Goal: Task Accomplishment & Management: Use online tool/utility

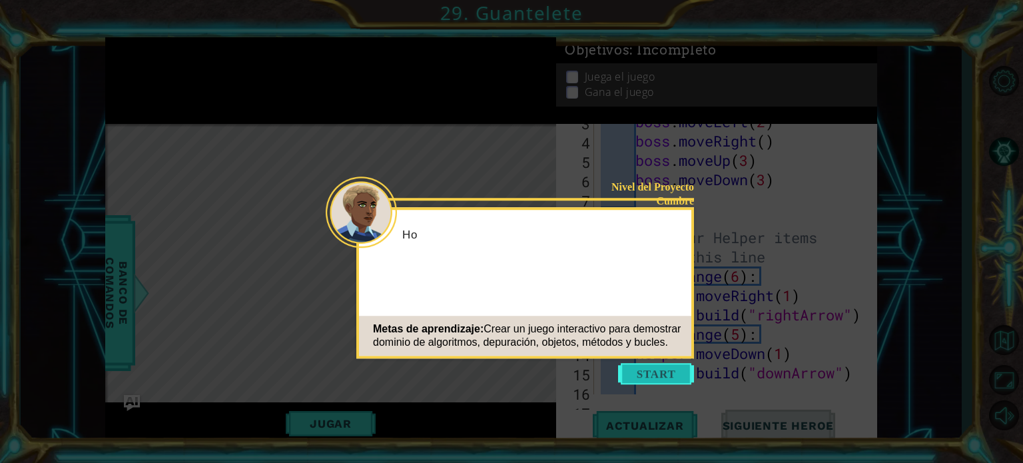
click at [663, 376] on button "Start" at bounding box center [656, 373] width 76 height 21
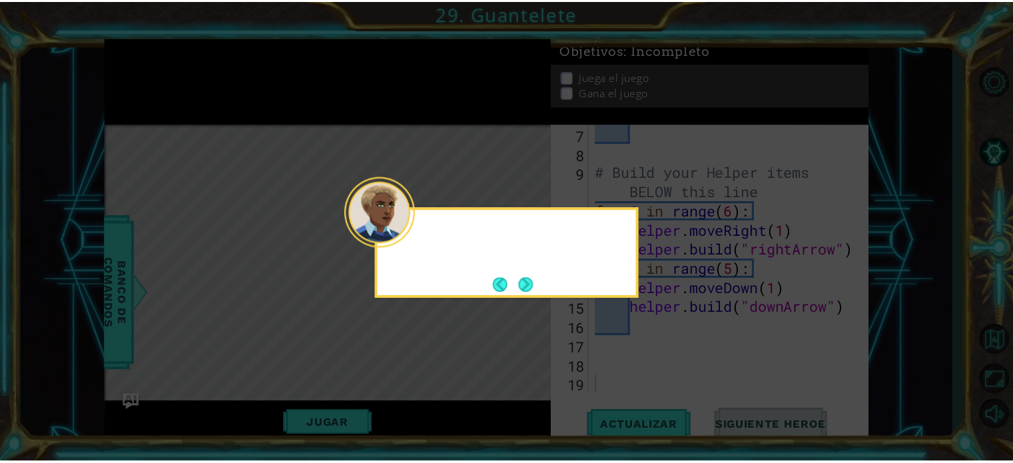
scroll to position [155, 0]
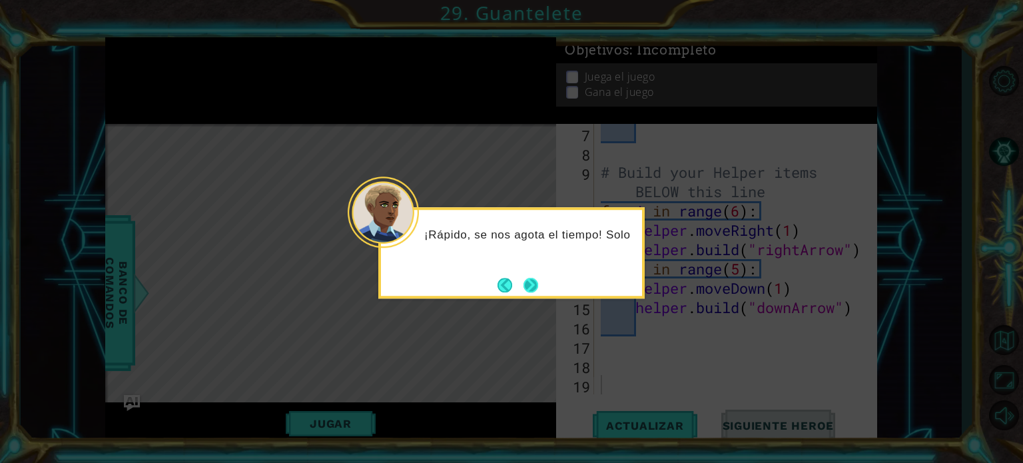
click at [534, 285] on button "Next" at bounding box center [531, 285] width 15 height 15
click at [534, 285] on button "Next" at bounding box center [531, 285] width 19 height 19
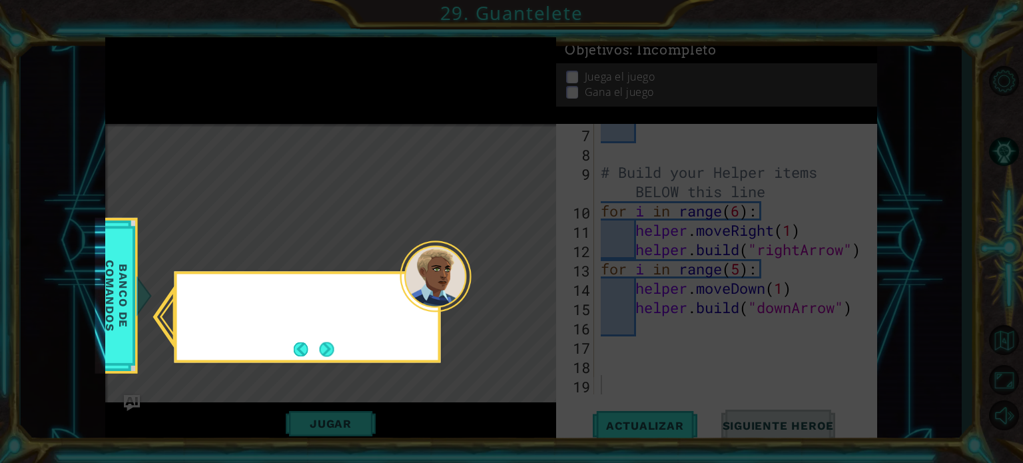
click at [534, 285] on icon at bounding box center [511, 231] width 1023 height 463
click at [330, 341] on button "Next" at bounding box center [326, 349] width 17 height 17
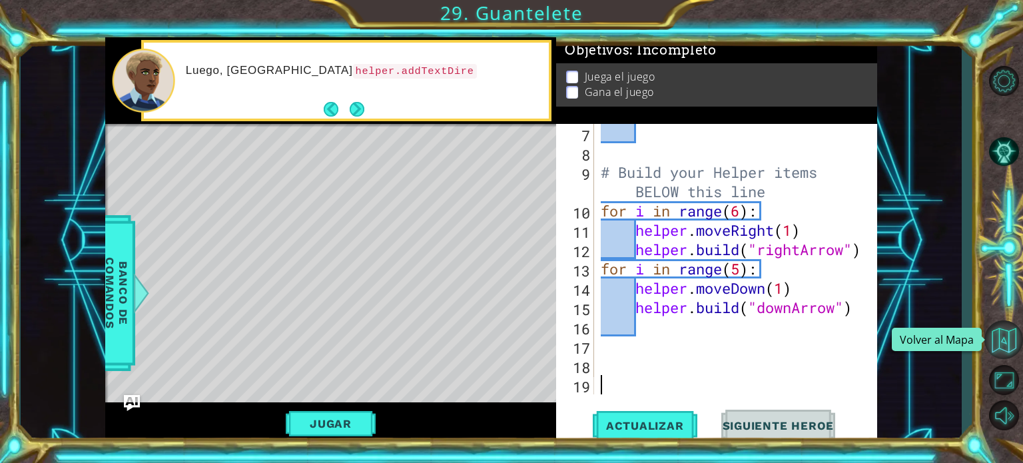
click at [1006, 345] on button "Volver al Mapa" at bounding box center [1004, 339] width 39 height 39
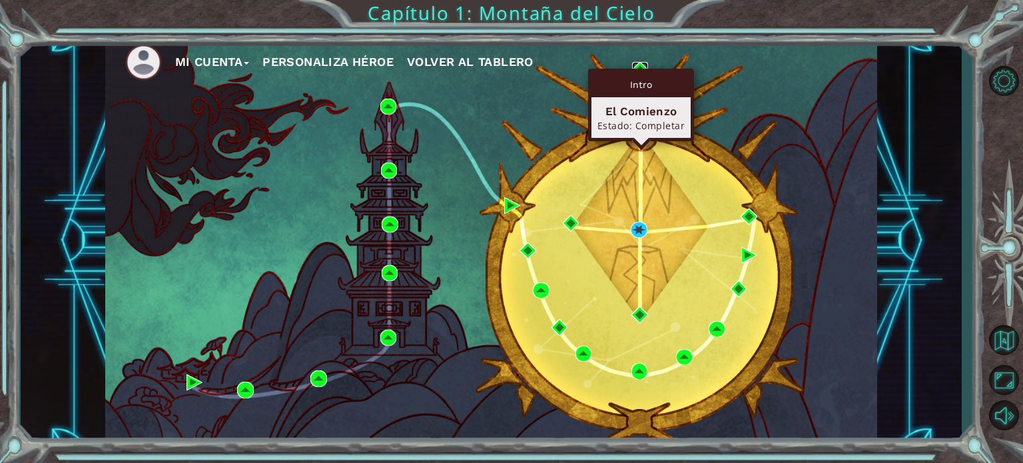
click at [638, 67] on img at bounding box center [640, 70] width 16 height 16
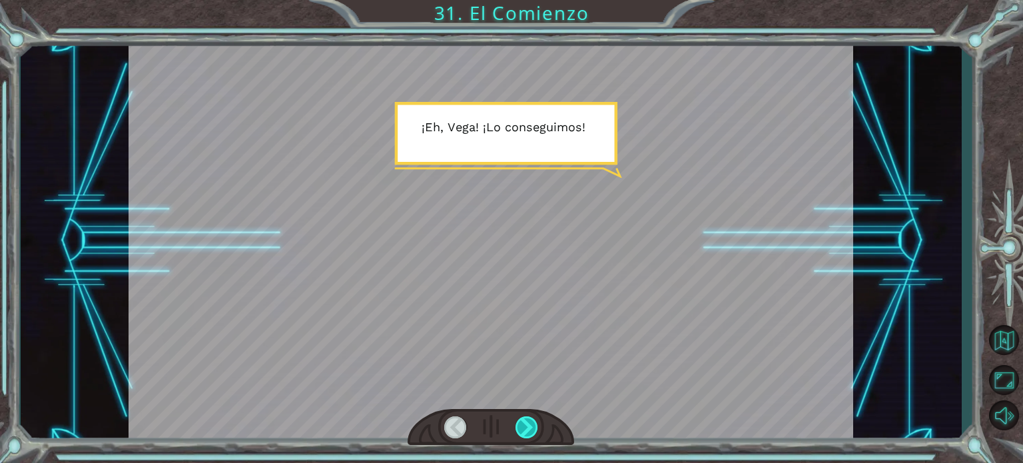
click at [531, 424] on div at bounding box center [527, 427] width 23 height 22
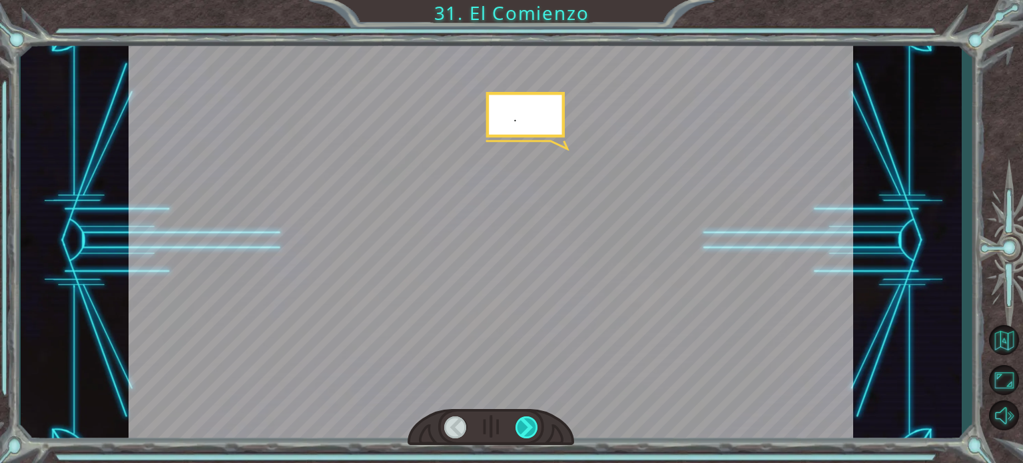
click at [531, 424] on div at bounding box center [527, 427] width 23 height 22
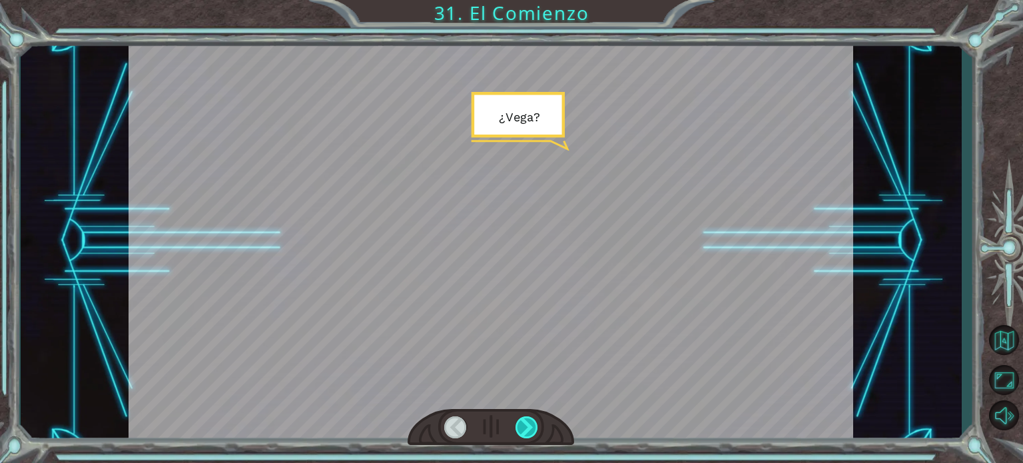
click at [531, 424] on div at bounding box center [527, 427] width 23 height 22
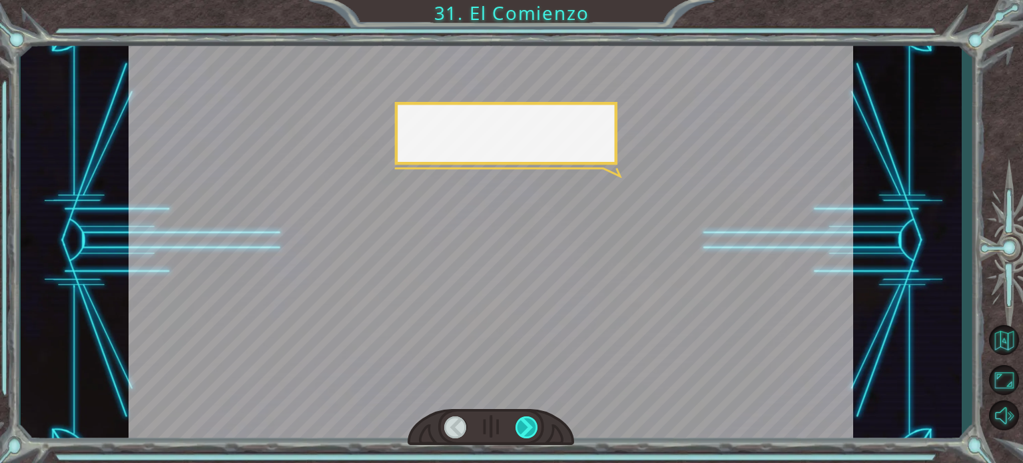
click at [531, 424] on div at bounding box center [527, 427] width 23 height 22
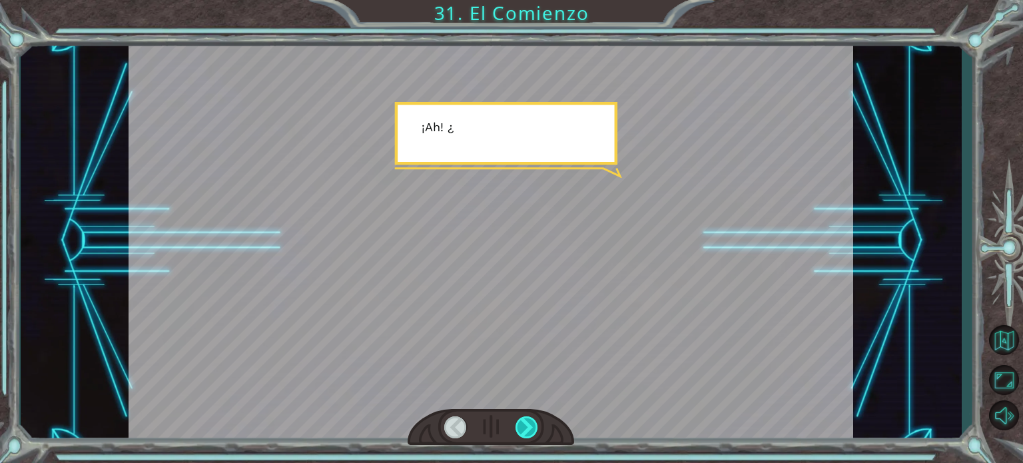
click at [531, 424] on div at bounding box center [527, 427] width 23 height 22
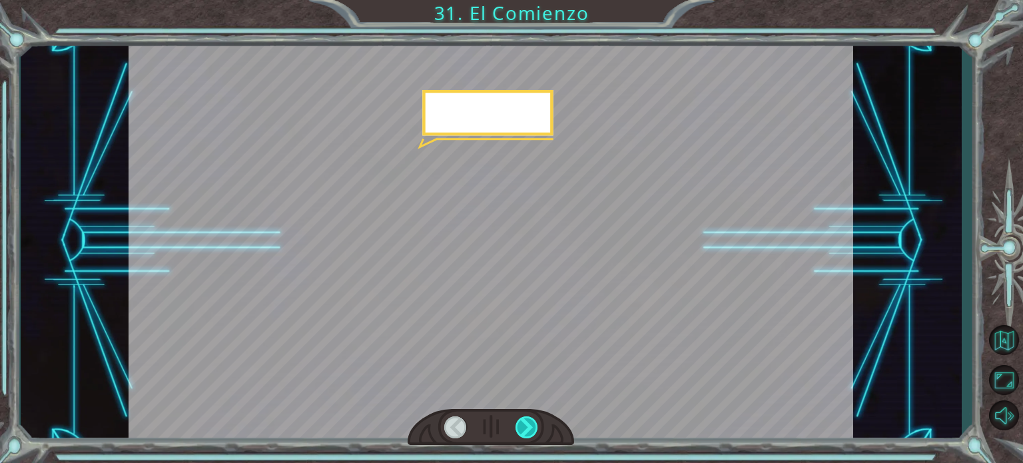
click at [531, 424] on div at bounding box center [527, 427] width 23 height 22
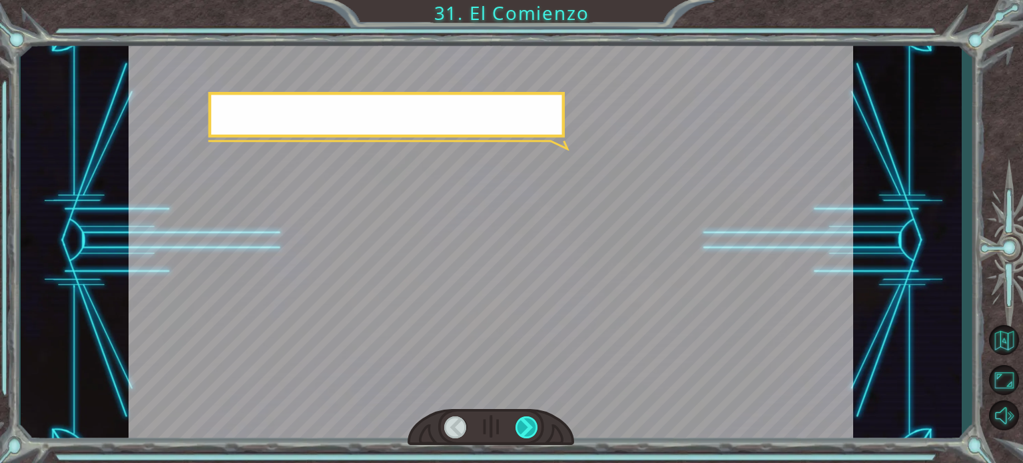
click at [531, 424] on div at bounding box center [527, 427] width 23 height 22
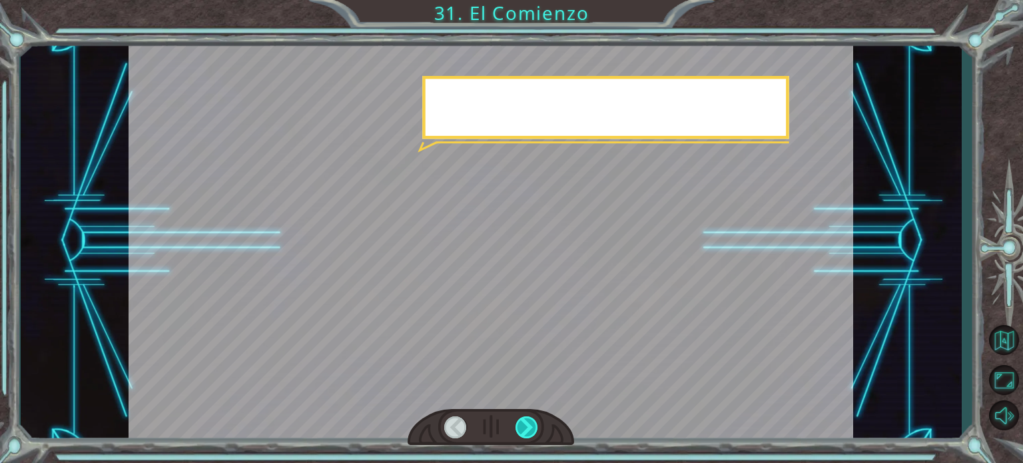
click at [531, 424] on div at bounding box center [527, 427] width 23 height 22
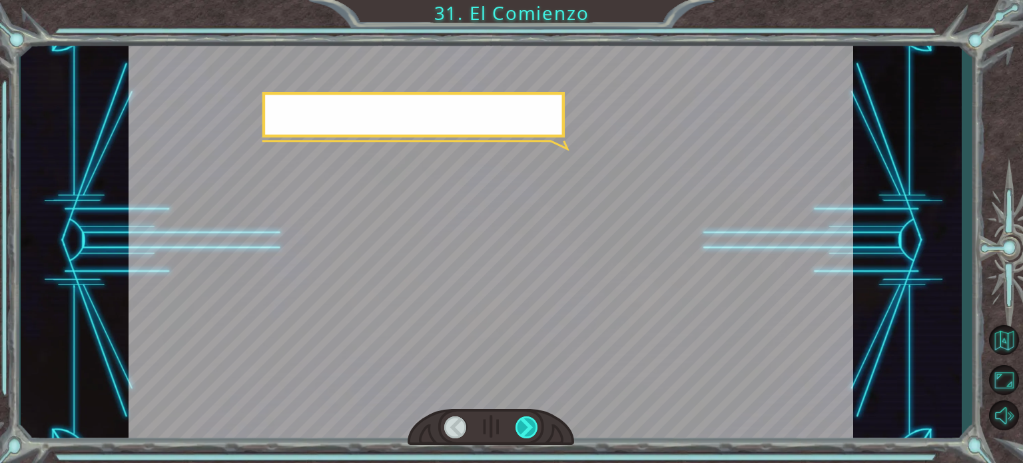
click at [531, 424] on div at bounding box center [527, 427] width 23 height 22
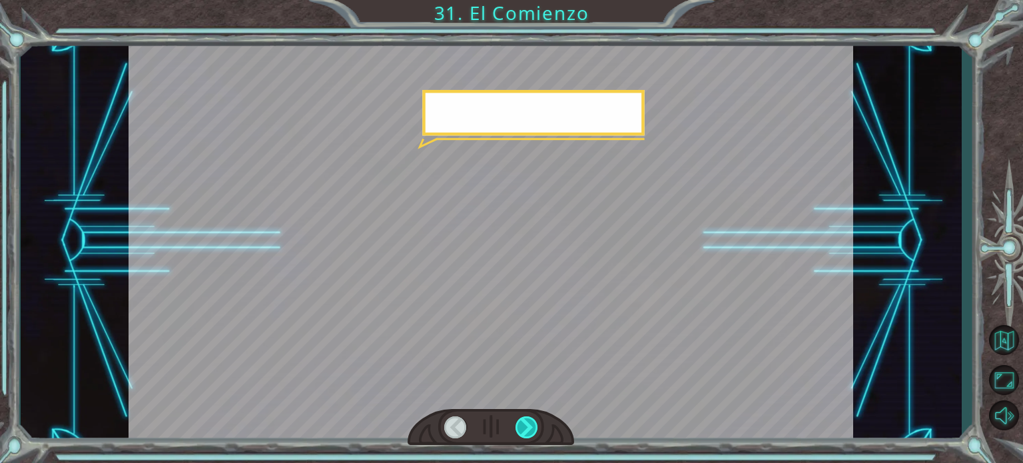
click at [531, 424] on div at bounding box center [527, 427] width 23 height 22
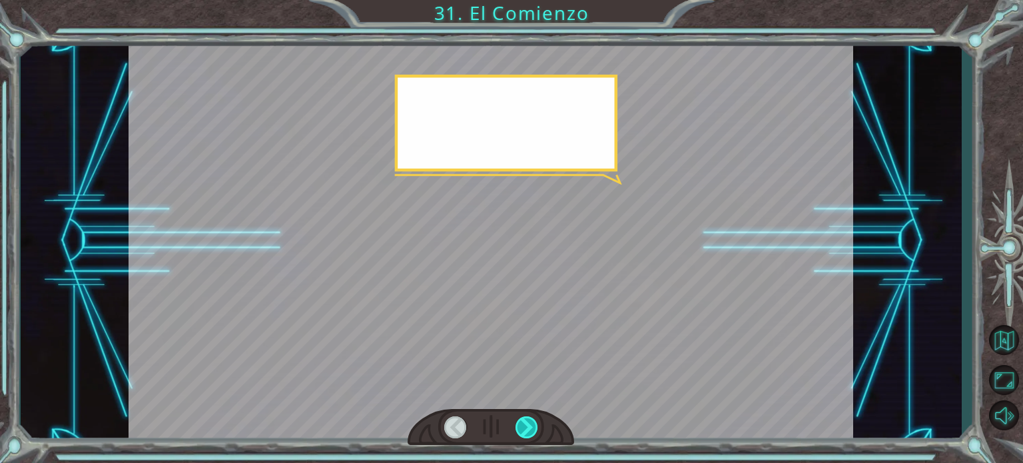
click at [531, 424] on div at bounding box center [527, 427] width 23 height 22
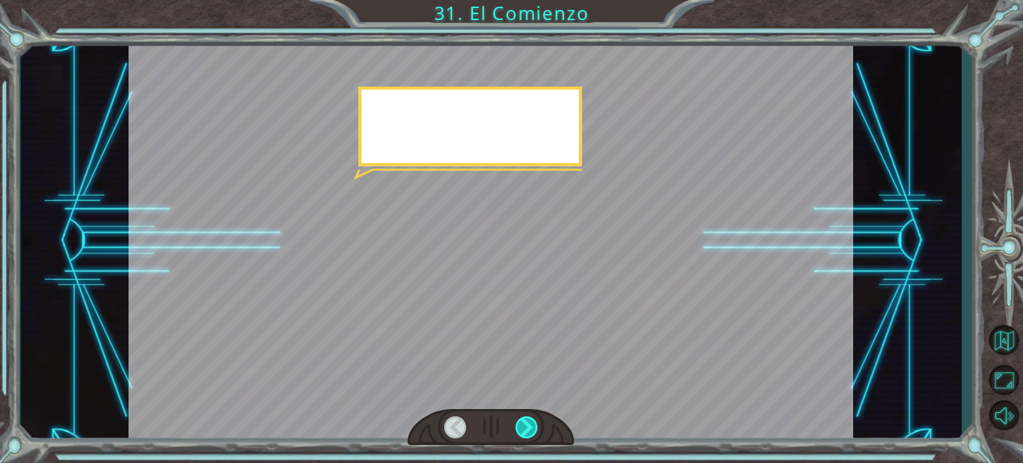
click at [531, 424] on div at bounding box center [527, 427] width 23 height 22
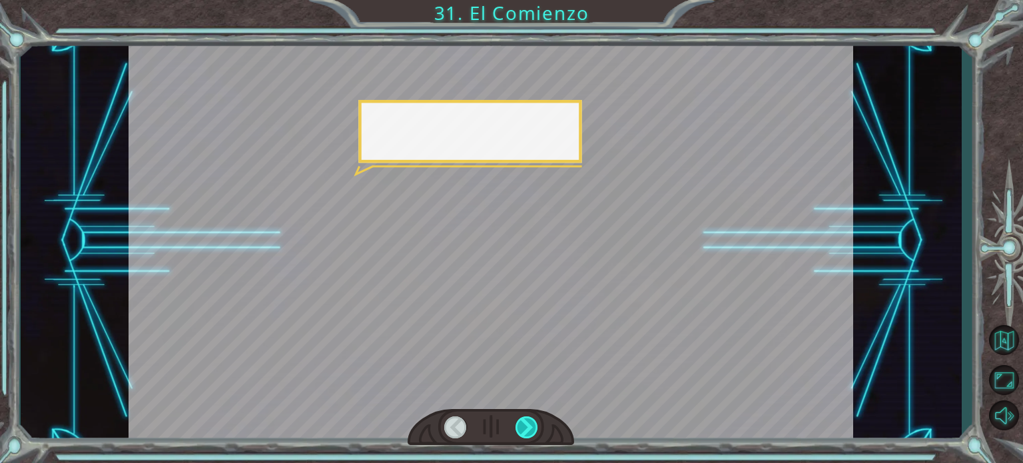
click at [531, 424] on div at bounding box center [527, 427] width 23 height 22
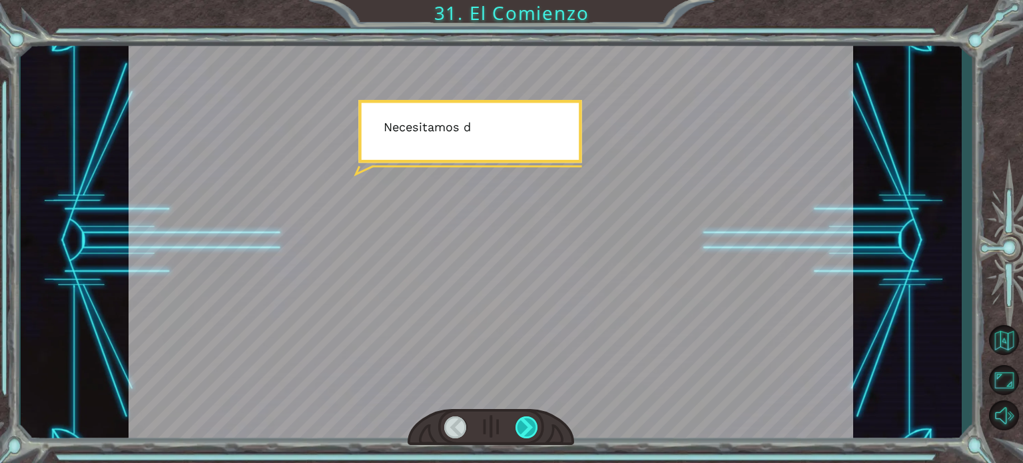
click at [531, 424] on div at bounding box center [527, 427] width 23 height 22
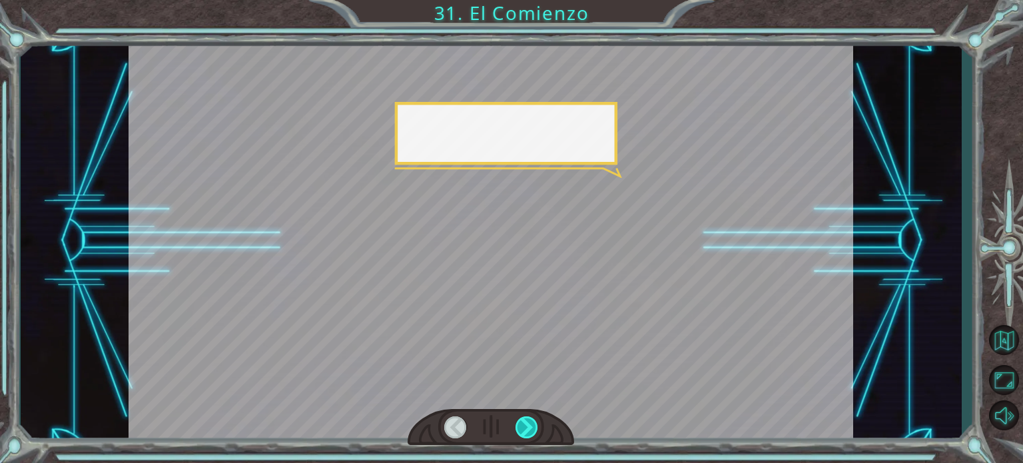
click at [531, 424] on div at bounding box center [527, 427] width 23 height 22
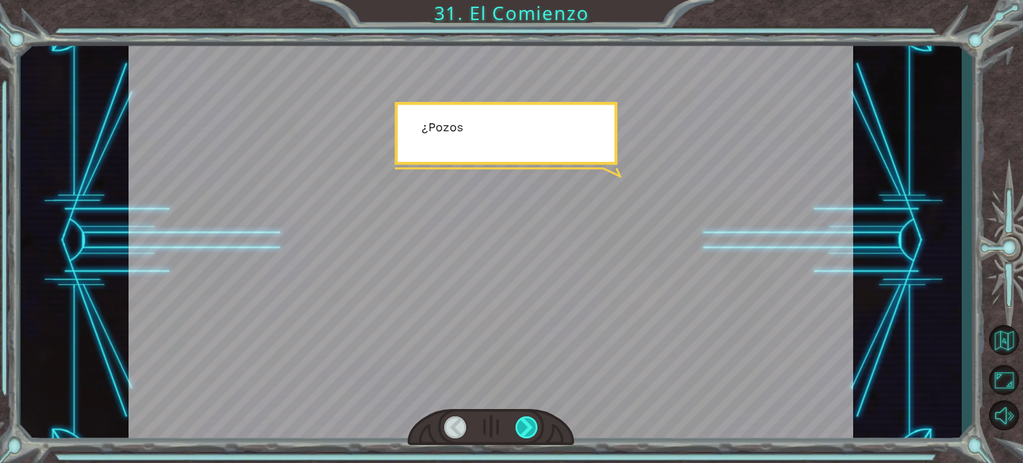
click at [531, 424] on div at bounding box center [527, 427] width 23 height 22
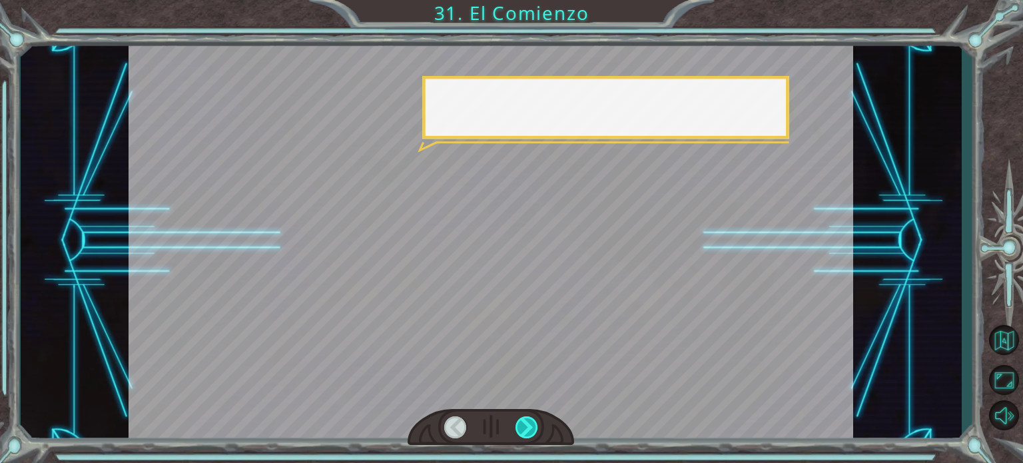
click at [531, 424] on div at bounding box center [527, 427] width 23 height 22
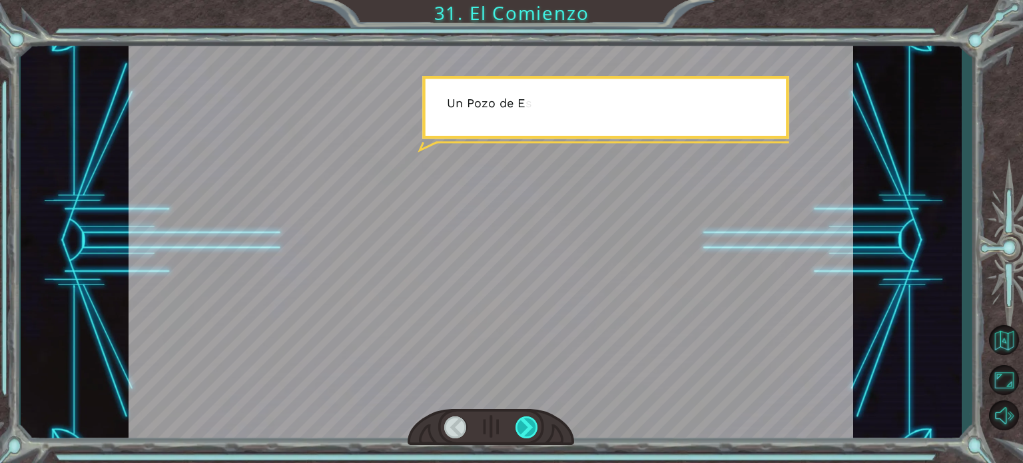
click at [531, 424] on div at bounding box center [527, 427] width 23 height 22
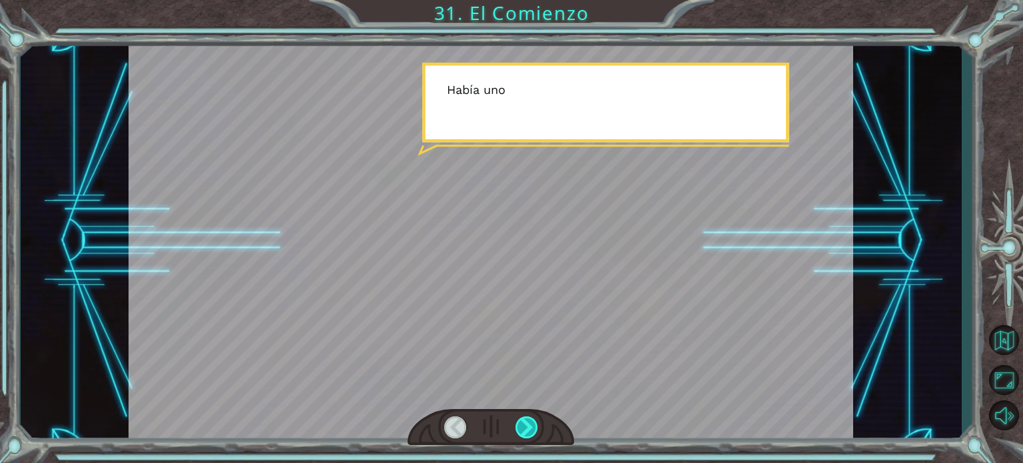
click at [531, 424] on div at bounding box center [527, 427] width 23 height 22
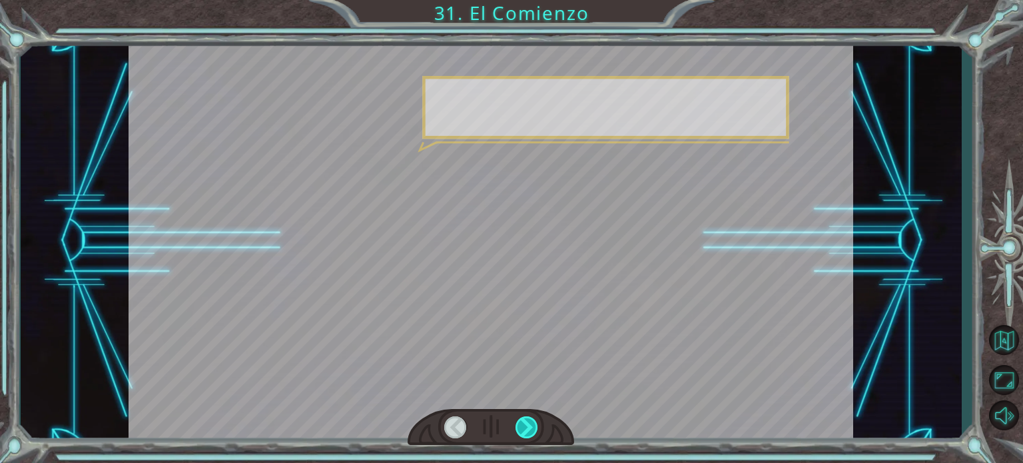
click at [531, 424] on div at bounding box center [527, 427] width 23 height 22
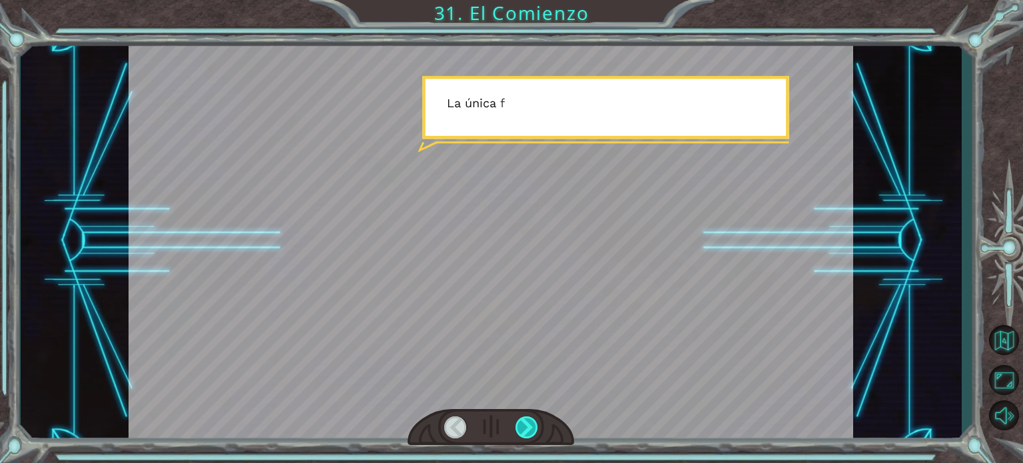
click at [531, 424] on div at bounding box center [527, 427] width 23 height 22
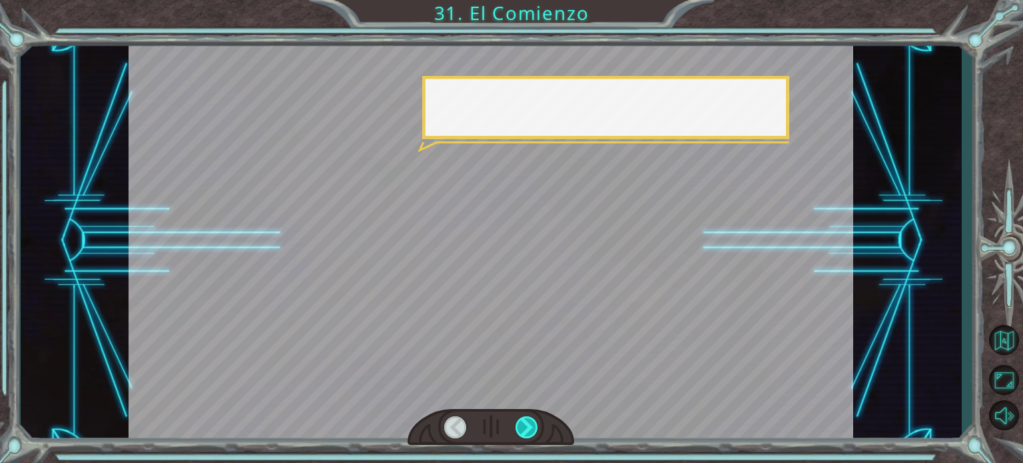
click at [531, 424] on div at bounding box center [527, 427] width 23 height 22
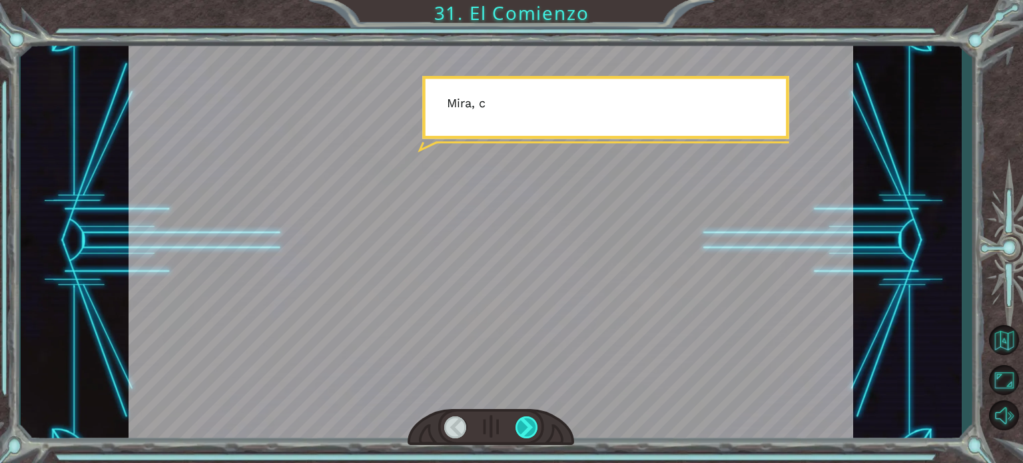
click at [531, 424] on div at bounding box center [527, 427] width 23 height 22
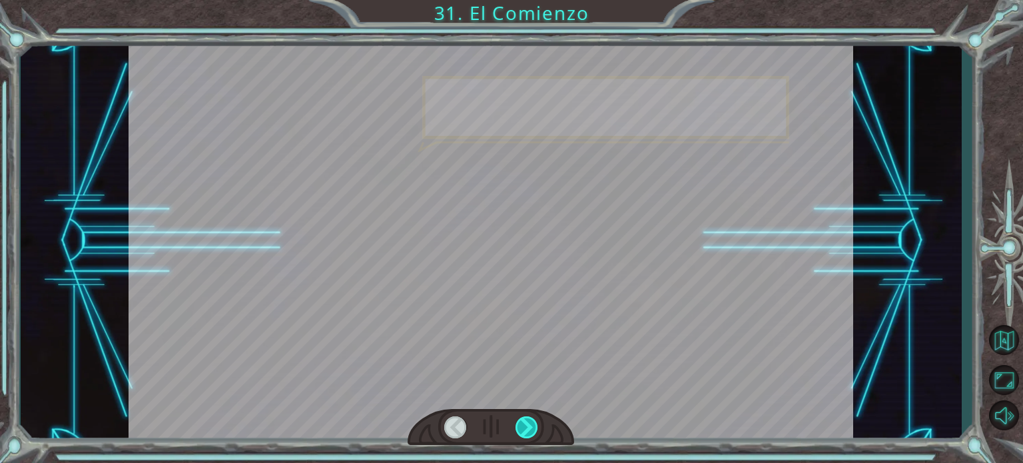
click at [531, 424] on div at bounding box center [527, 427] width 23 height 22
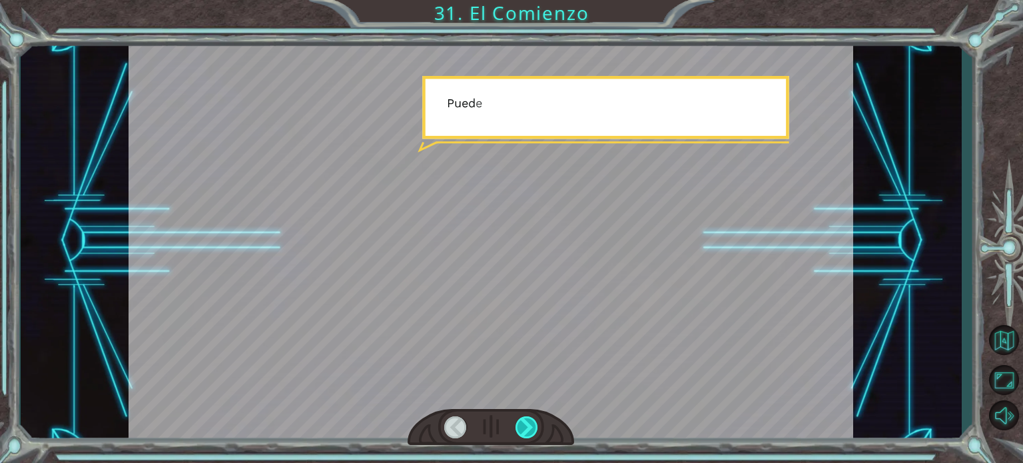
click at [531, 424] on div at bounding box center [527, 427] width 23 height 22
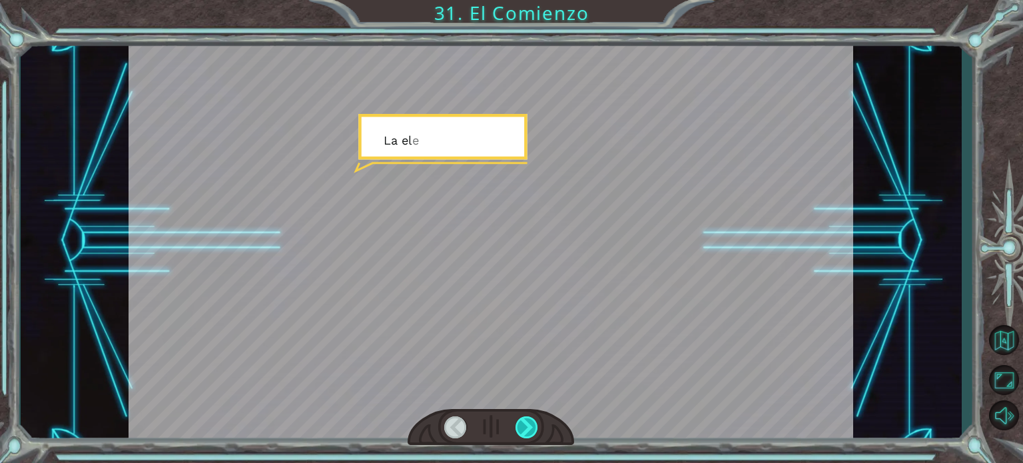
click at [531, 424] on div at bounding box center [527, 427] width 23 height 22
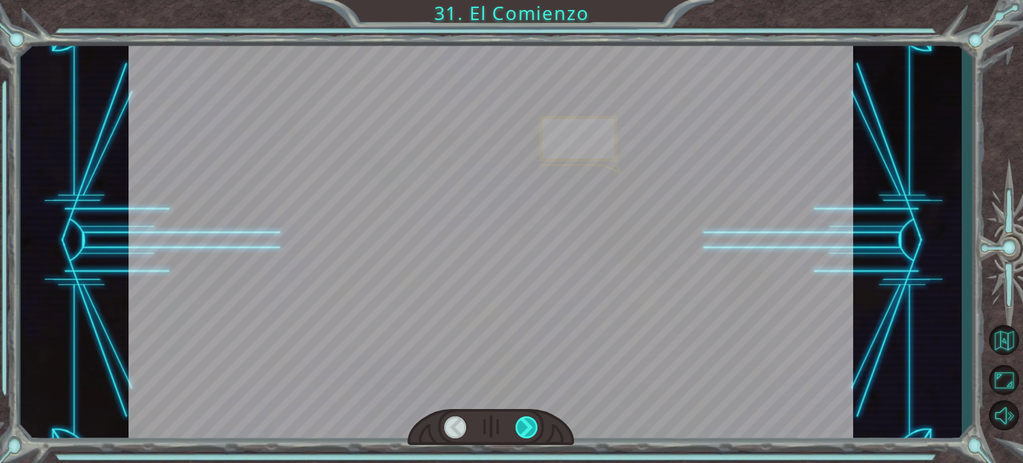
click at [531, 424] on div at bounding box center [527, 427] width 23 height 22
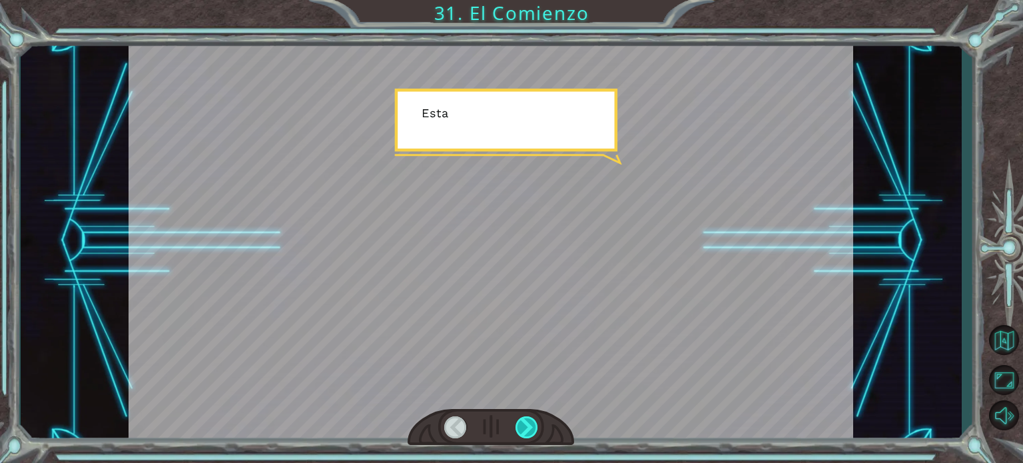
click at [531, 424] on div at bounding box center [527, 427] width 23 height 22
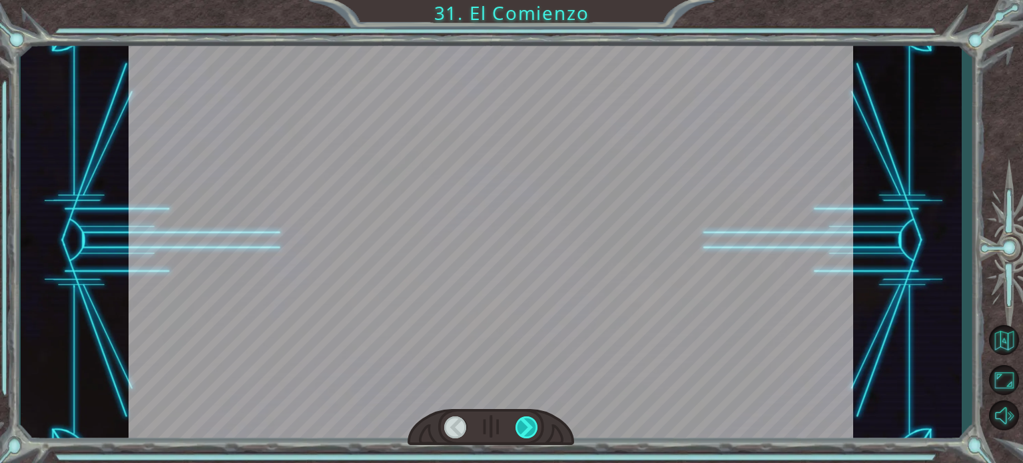
click at [531, 424] on div at bounding box center [527, 427] width 23 height 22
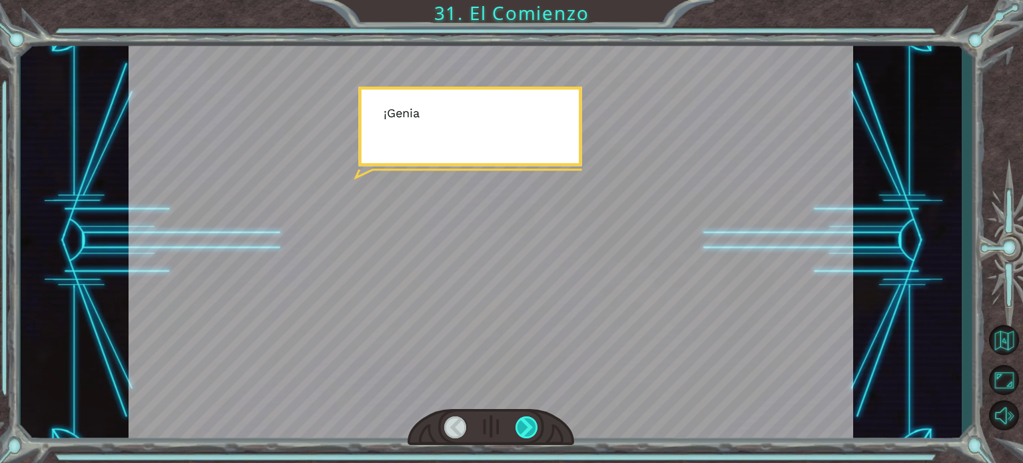
click at [531, 424] on div at bounding box center [527, 427] width 23 height 22
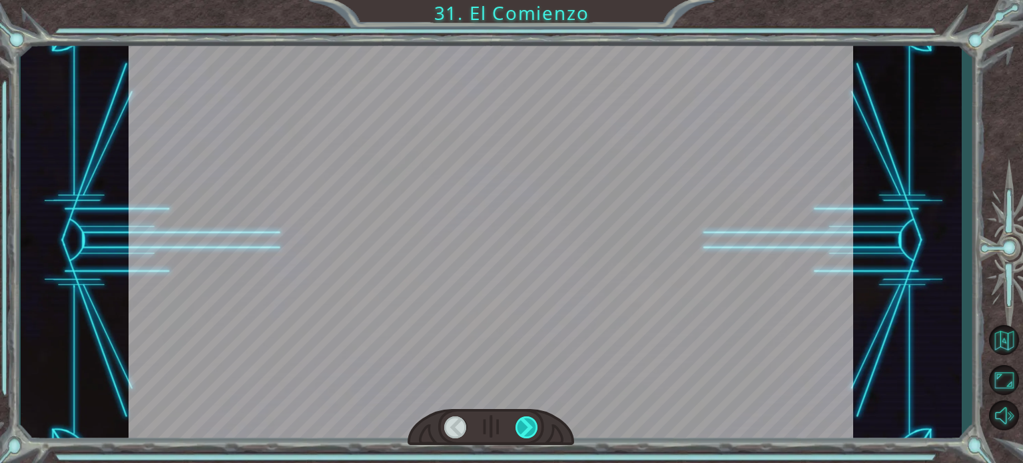
click at [531, 424] on div at bounding box center [527, 427] width 23 height 22
click at [531, 423] on div at bounding box center [527, 427] width 23 height 22
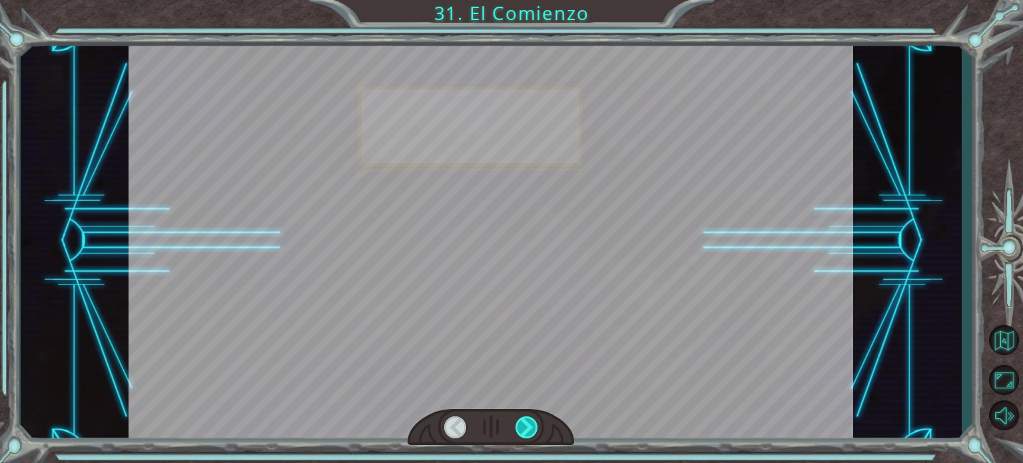
click at [531, 423] on div at bounding box center [527, 427] width 23 height 22
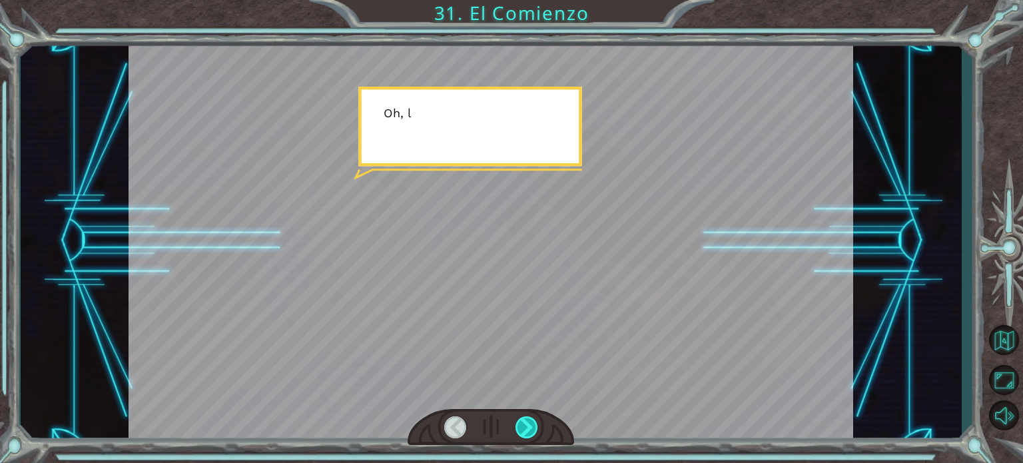
click at [531, 423] on div at bounding box center [527, 427] width 23 height 22
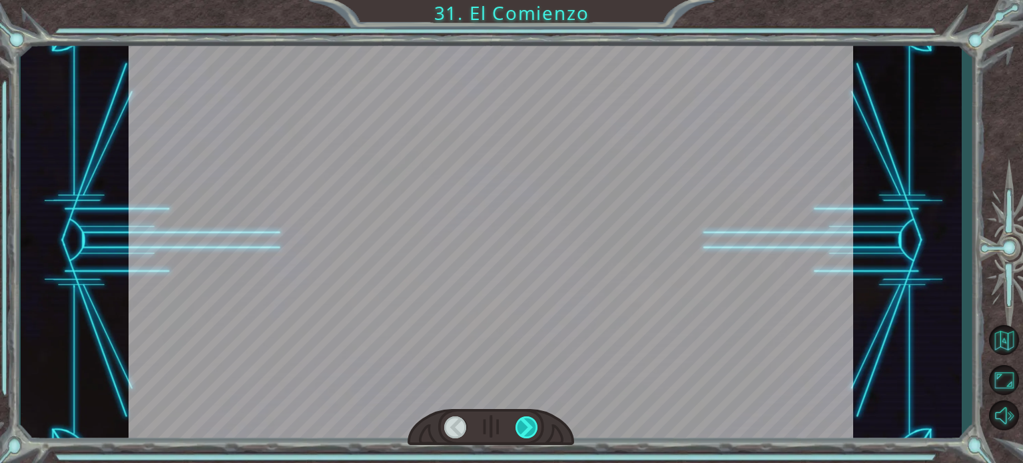
click at [531, 423] on div at bounding box center [527, 427] width 23 height 22
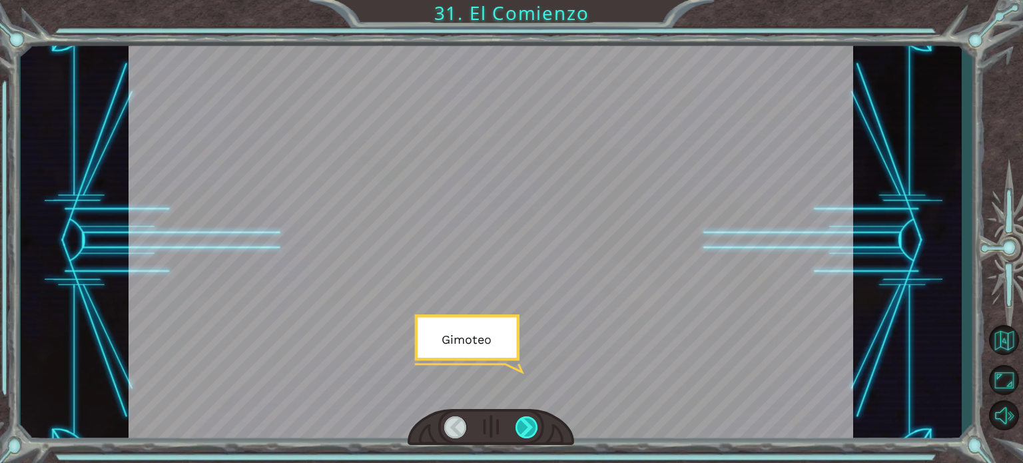
click at [531, 423] on div at bounding box center [527, 427] width 23 height 22
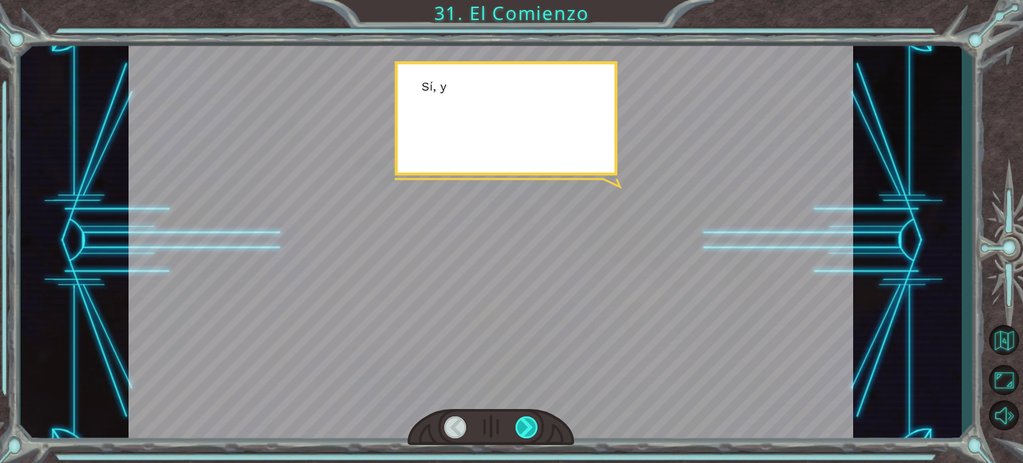
click at [530, 421] on div at bounding box center [527, 427] width 23 height 22
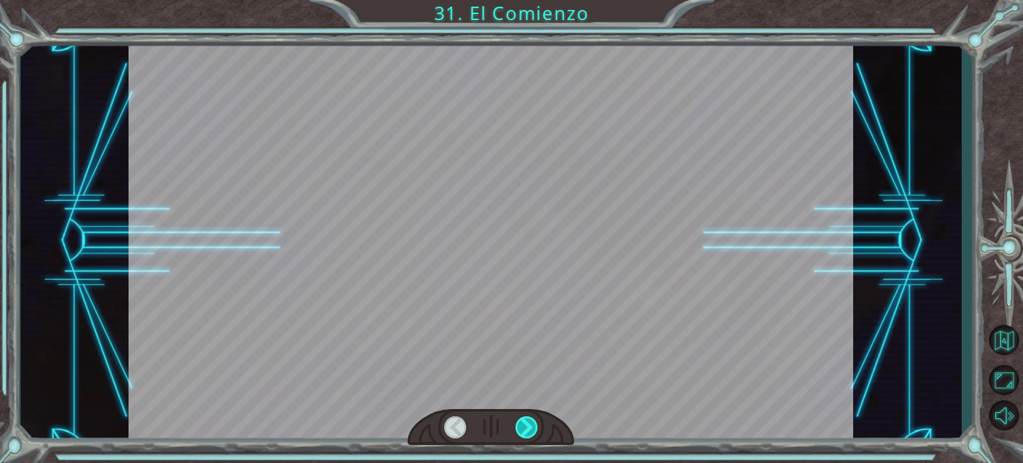
click at [530, 420] on div at bounding box center [527, 427] width 23 height 22
click at [530, 418] on div at bounding box center [527, 427] width 23 height 22
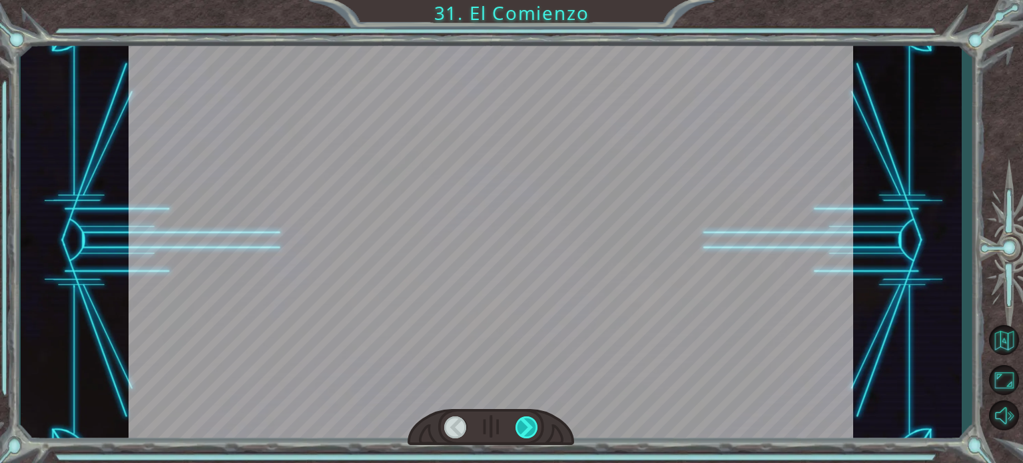
click at [530, 0] on div "Temporary Text ¡ E h , V e g a ! ¡ L o c o n s e g u i m o s ! ¡ M i r a e l s …" at bounding box center [511, 0] width 1023 height 0
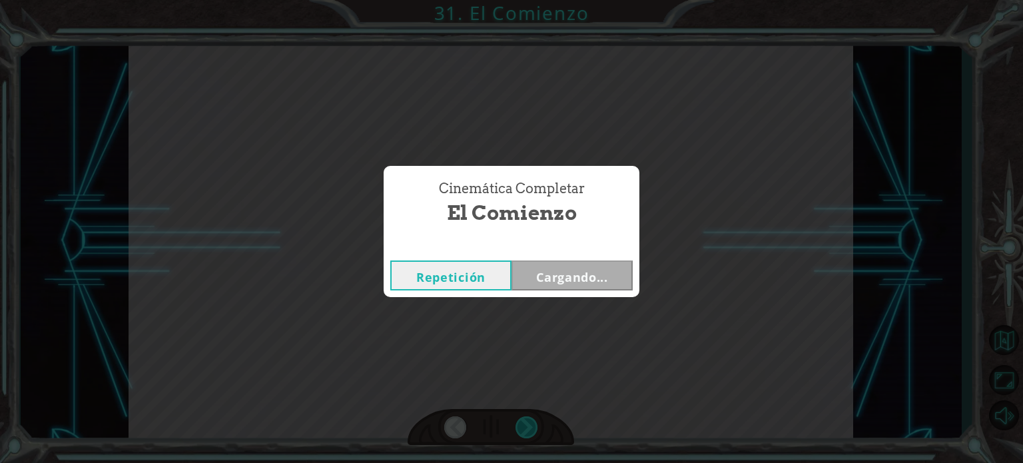
click at [530, 418] on div "Cinemática Completar El Comienzo Repetición Cargando..." at bounding box center [511, 231] width 1023 height 463
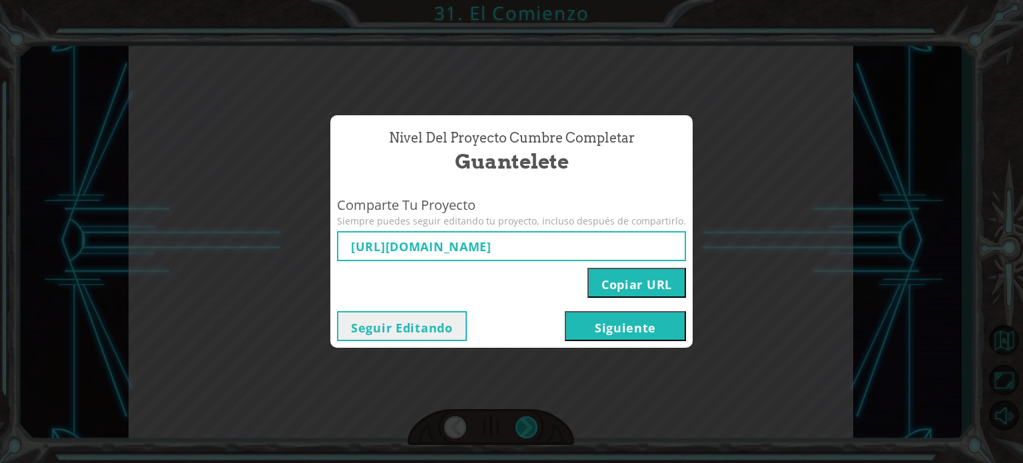
type input "[URL][DOMAIN_NAME]"
click at [591, 318] on button "Siguiente" at bounding box center [625, 326] width 121 height 30
